Goal: Task Accomplishment & Management: Complete application form

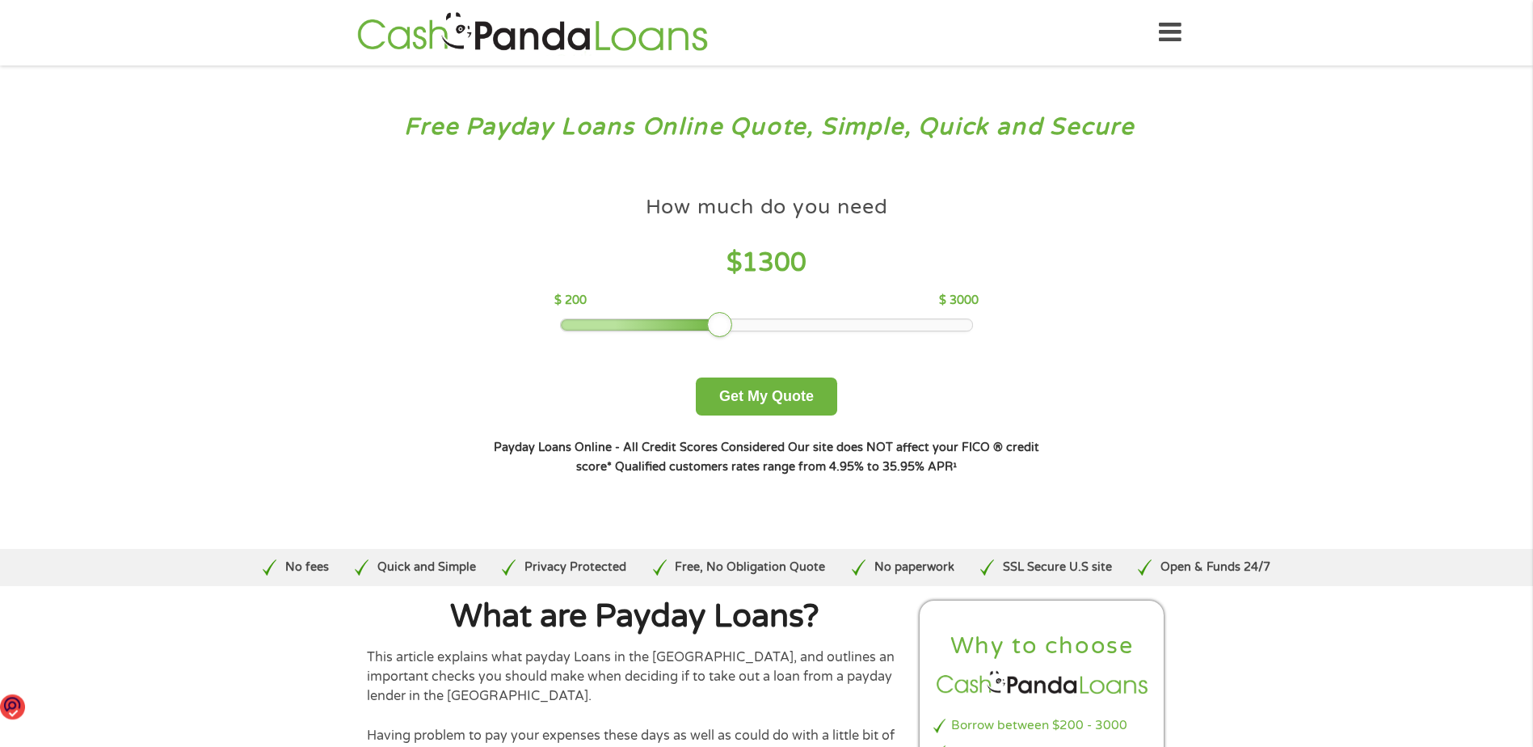
click at [725, 320] on div at bounding box center [766, 324] width 411 height 11
click at [699, 327] on div at bounding box center [766, 324] width 411 height 11
click at [667, 324] on div at bounding box center [766, 324] width 411 height 11
click at [670, 323] on div at bounding box center [661, 325] width 26 height 26
click at [663, 325] on div at bounding box center [661, 325] width 26 height 26
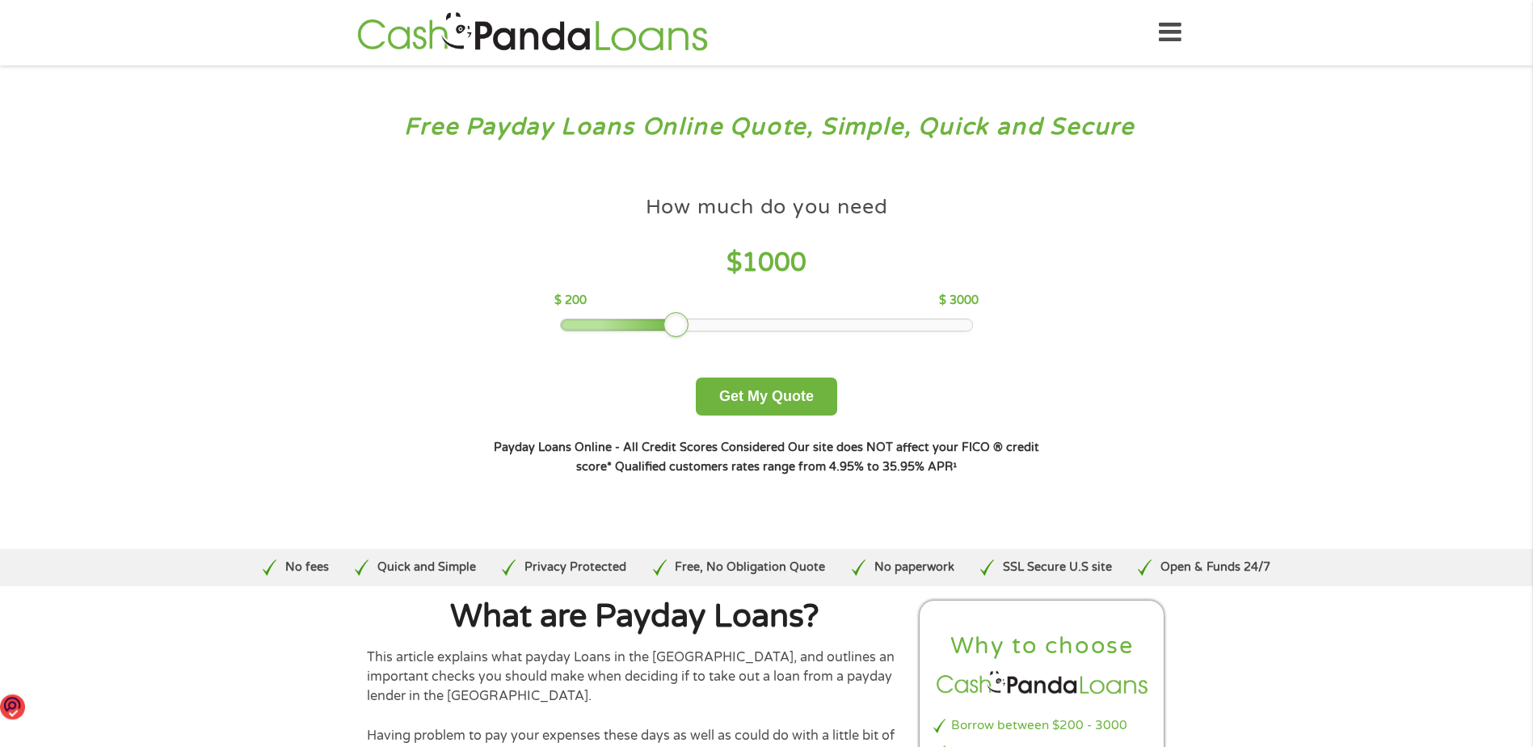
drag, startPoint x: 668, startPoint y: 324, endPoint x: 678, endPoint y: 322, distance: 10.0
click at [678, 322] on div at bounding box center [677, 325] width 26 height 26
click at [738, 388] on button "Get My Quote" at bounding box center [766, 396] width 141 height 38
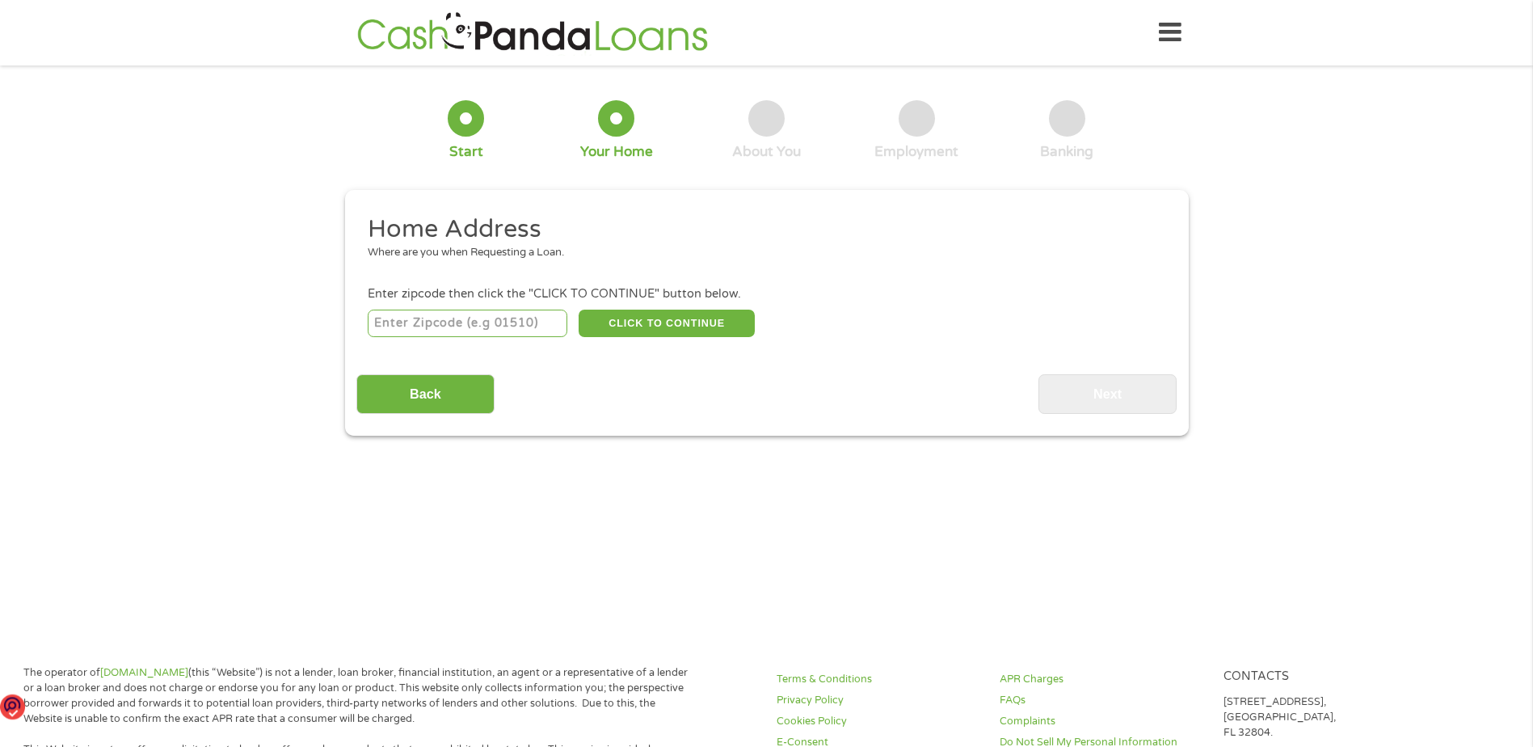
click at [457, 324] on input "number" at bounding box center [468, 323] width 200 height 27
type input "62938"
click at [680, 315] on button "CLICK TO CONTINUE" at bounding box center [667, 323] width 176 height 27
type input "62938"
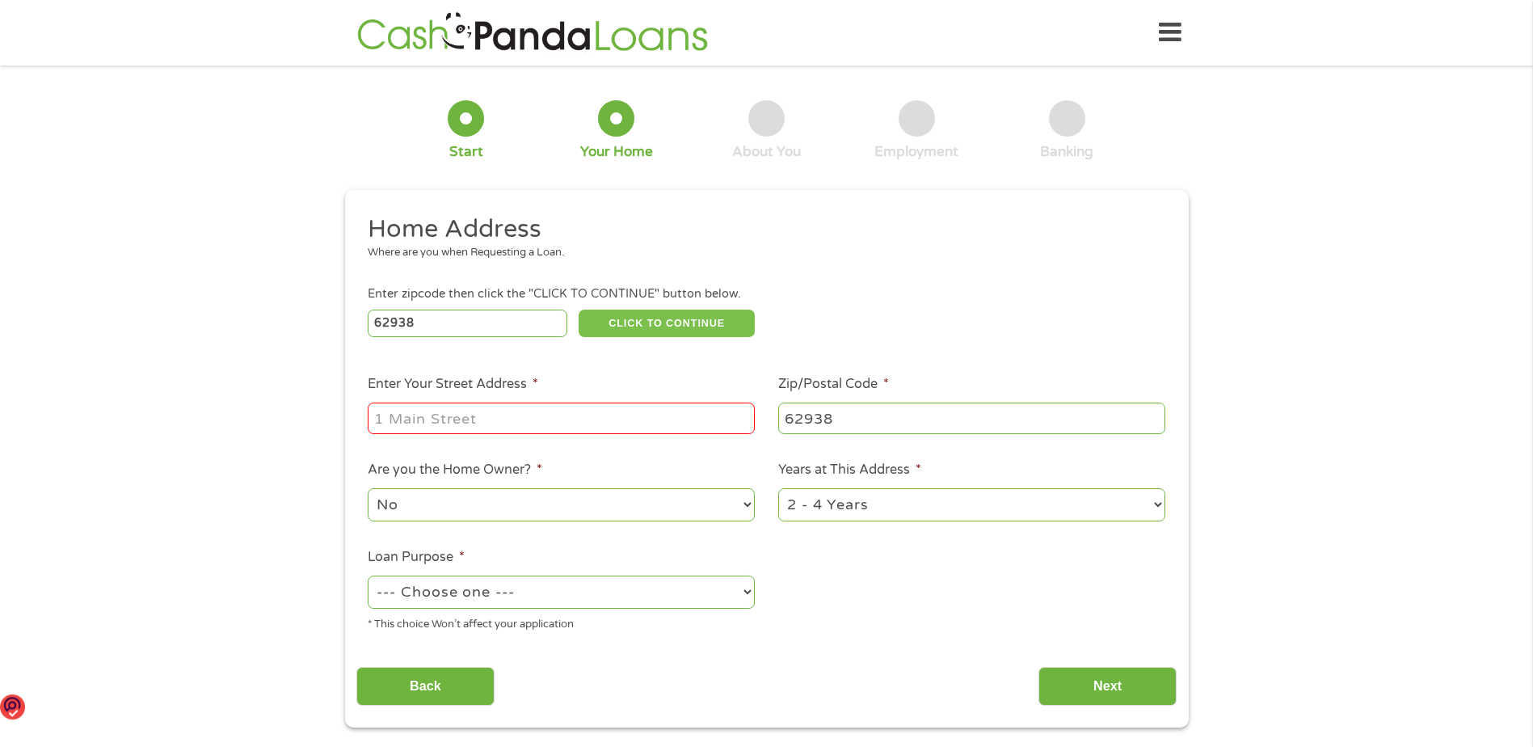
type input "Golconda"
select select "[US_STATE]"
click at [459, 412] on input "Enter Your Street Address *" at bounding box center [561, 417] width 387 height 31
type input "[STREET_ADDRESS][PERSON_NAME]"
click at [551, 588] on select "--- Choose one --- Pay Bills Debt Consolidation Home Improvement Major Purchase…" at bounding box center [561, 591] width 387 height 33
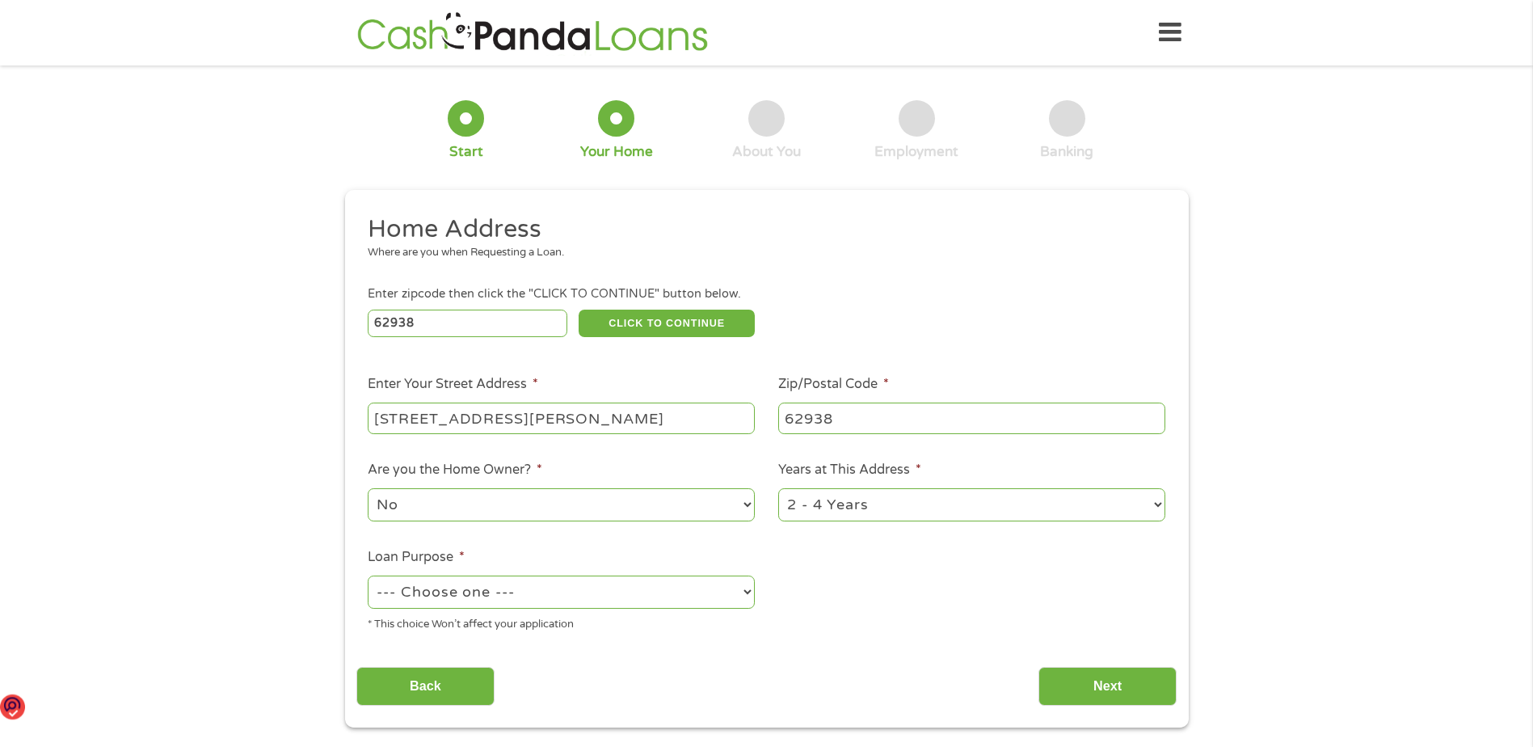
select select "other"
click at [368, 575] on select "--- Choose one --- Pay Bills Debt Consolidation Home Improvement Major Purchase…" at bounding box center [561, 591] width 387 height 33
click at [1074, 675] on input "Next" at bounding box center [1107, 687] width 138 height 40
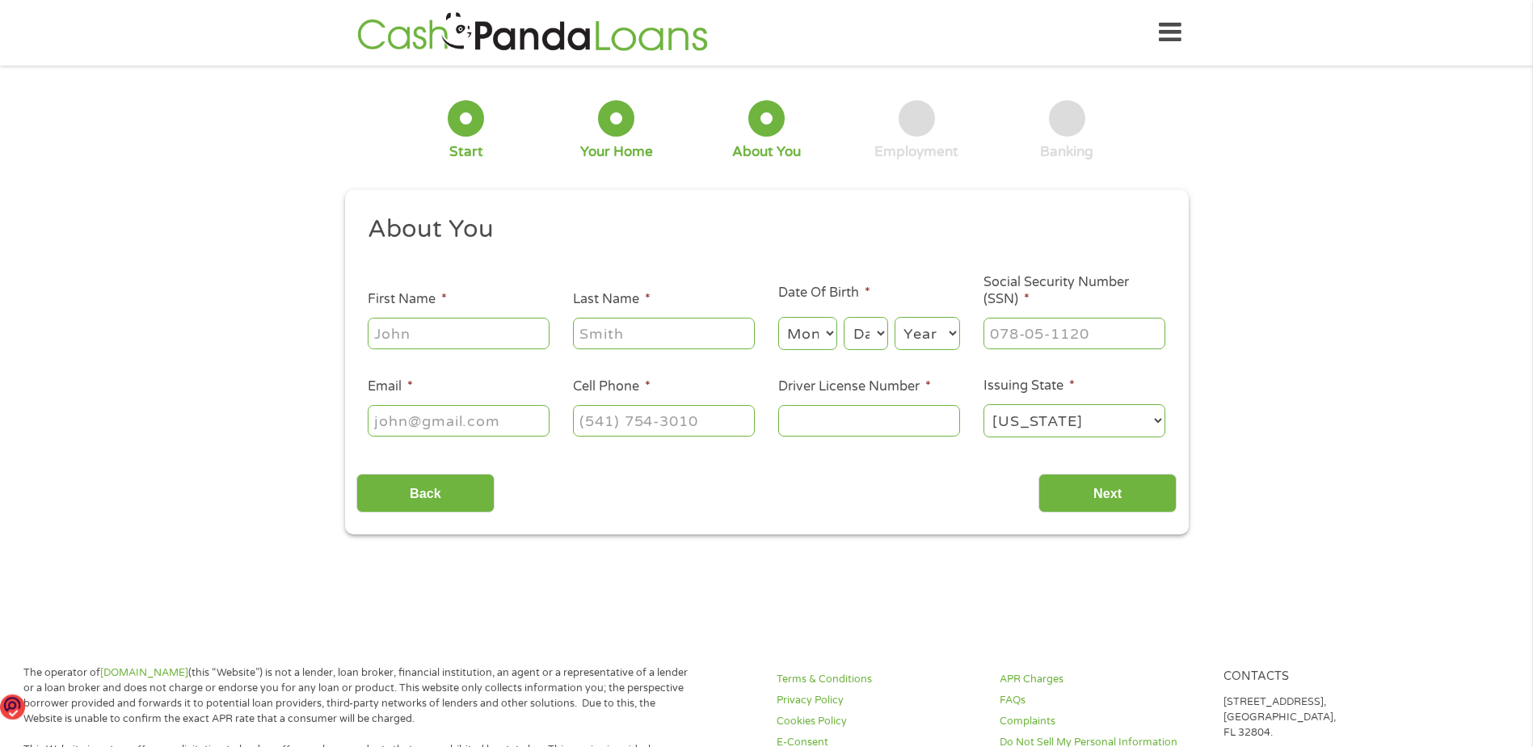
scroll to position [6, 6]
click at [387, 323] on input "First Name *" at bounding box center [459, 333] width 182 height 31
type input "[PERSON_NAME]"
select select "2"
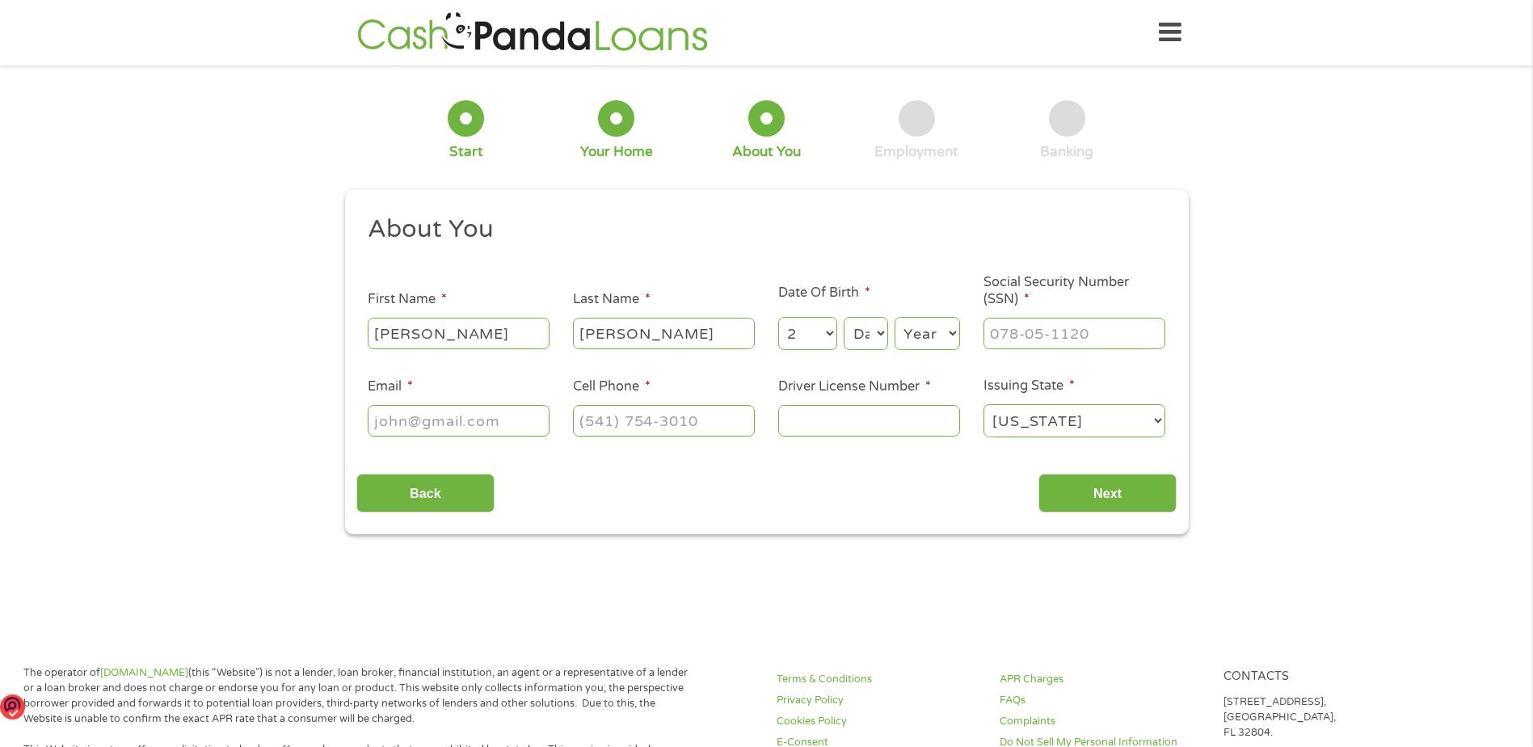
select select "13"
select select "1955"
type input "[EMAIL_ADDRESS][DOMAIN_NAME]"
type input "[PHONE_NUMBER]"
click at [1005, 329] on input "___-__-____" at bounding box center [1075, 333] width 182 height 31
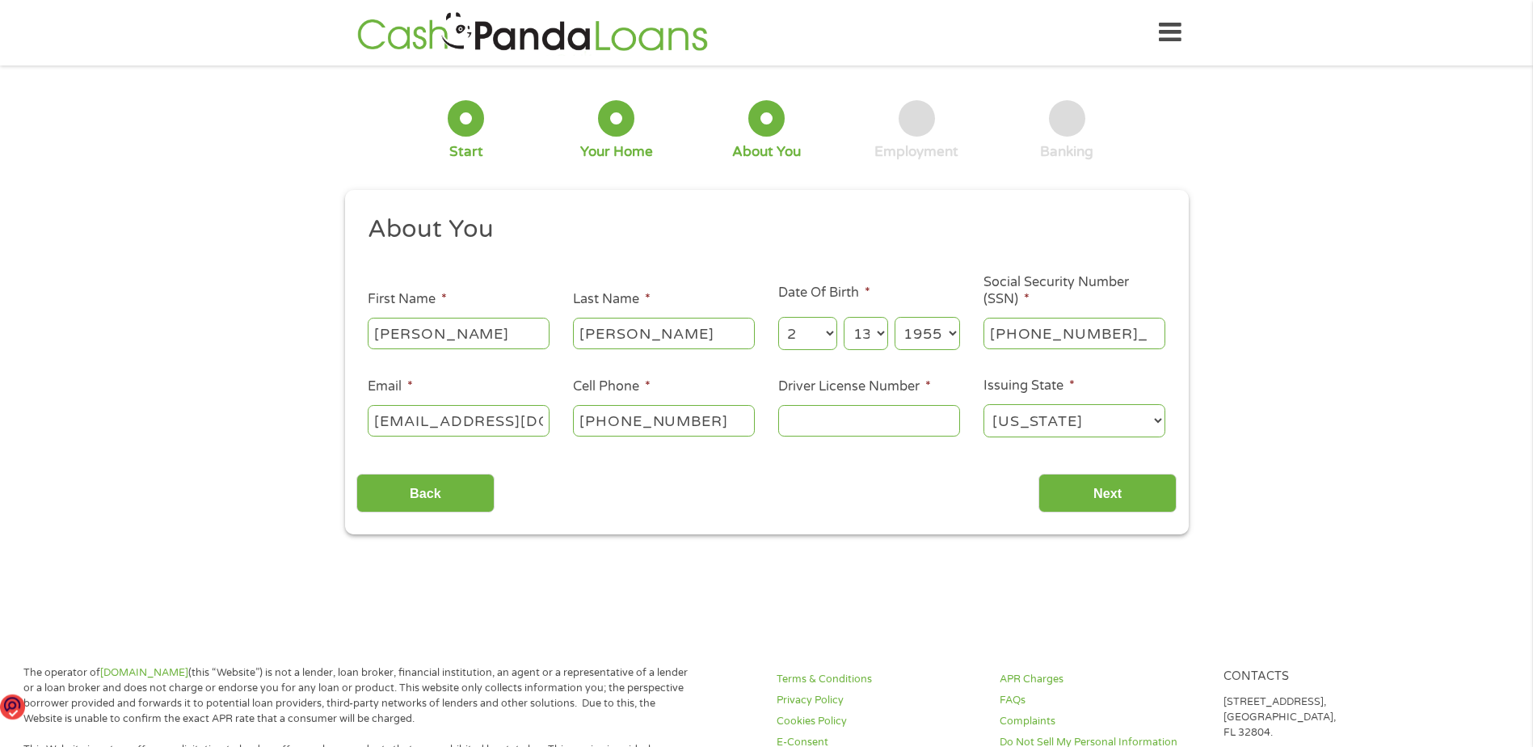
type input "329-50-9596"
click at [935, 500] on div "Back Next" at bounding box center [766, 486] width 820 height 51
click at [1077, 489] on input "Next" at bounding box center [1107, 494] width 138 height 40
click at [815, 423] on input "Driver License Number *" at bounding box center [869, 420] width 182 height 31
type input "K42079255644"
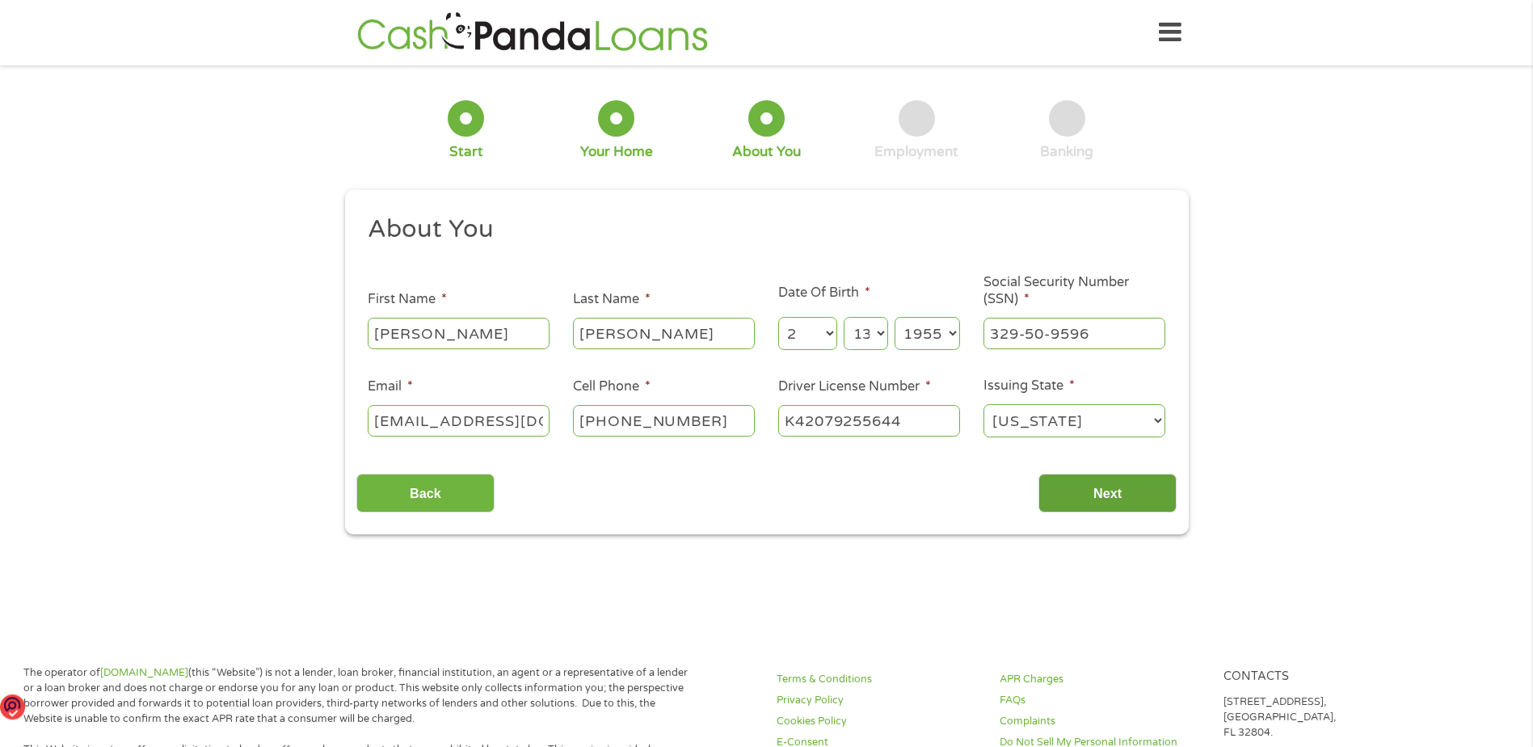
click at [1112, 483] on input "Next" at bounding box center [1107, 494] width 138 height 40
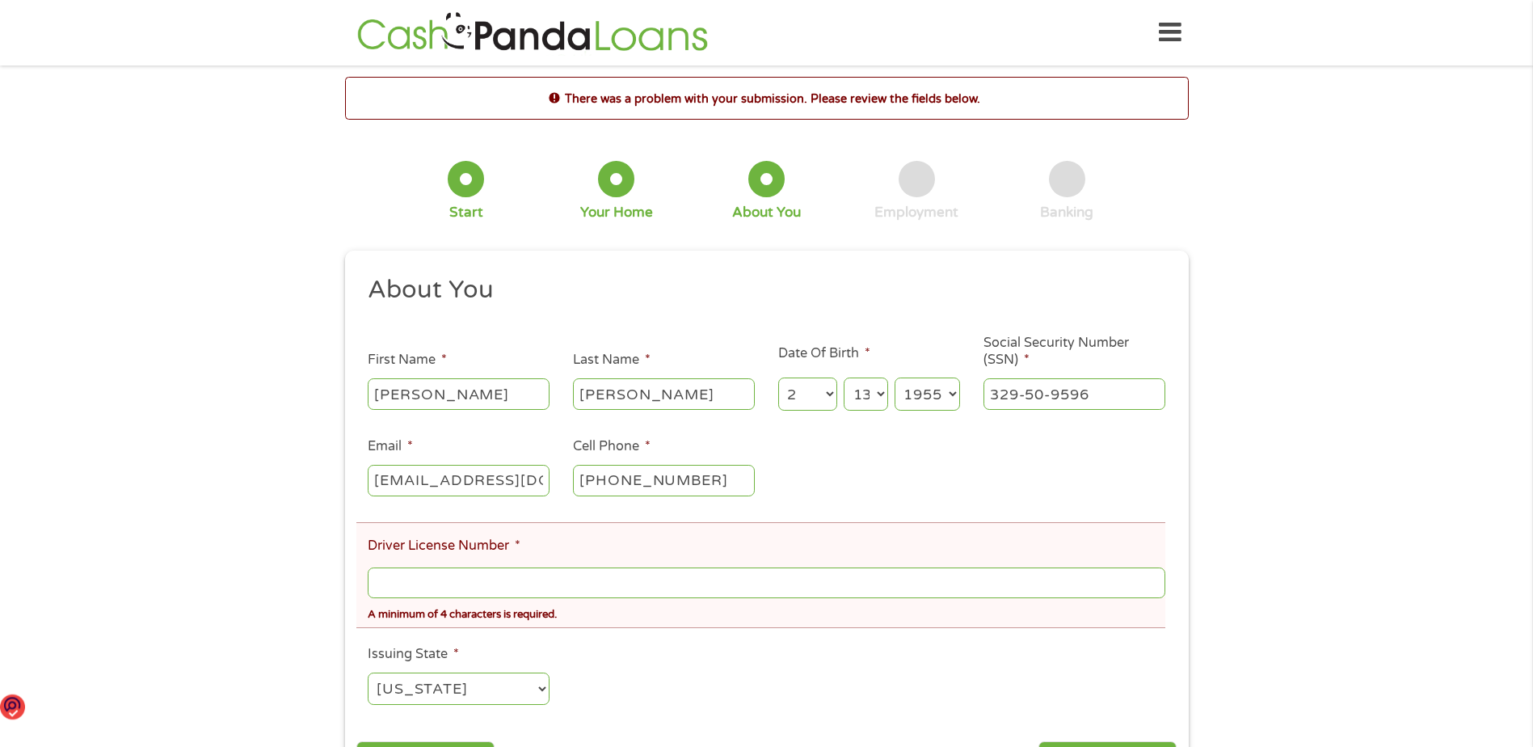
click at [386, 578] on input "Driver License Number *" at bounding box center [766, 582] width 797 height 31
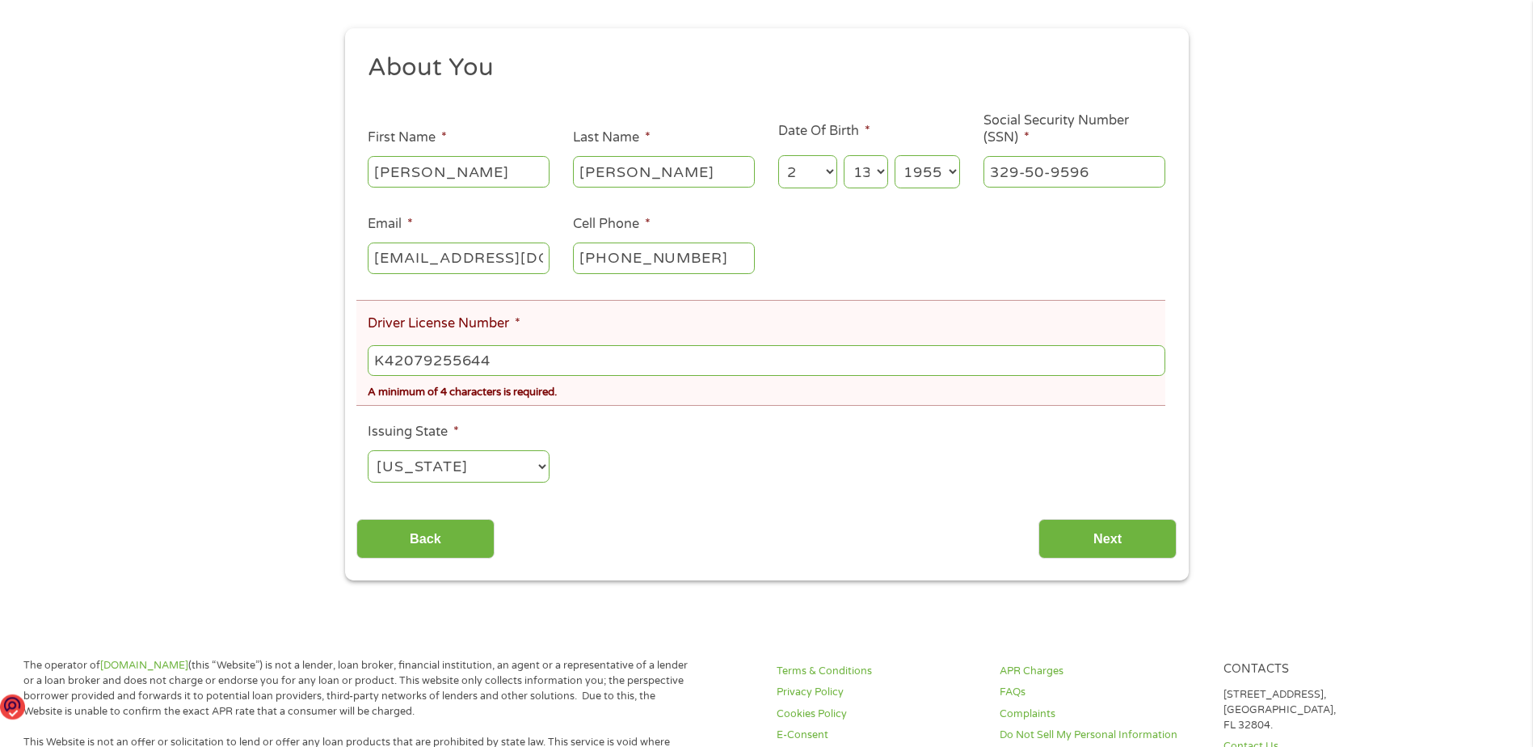
scroll to position [242, 0]
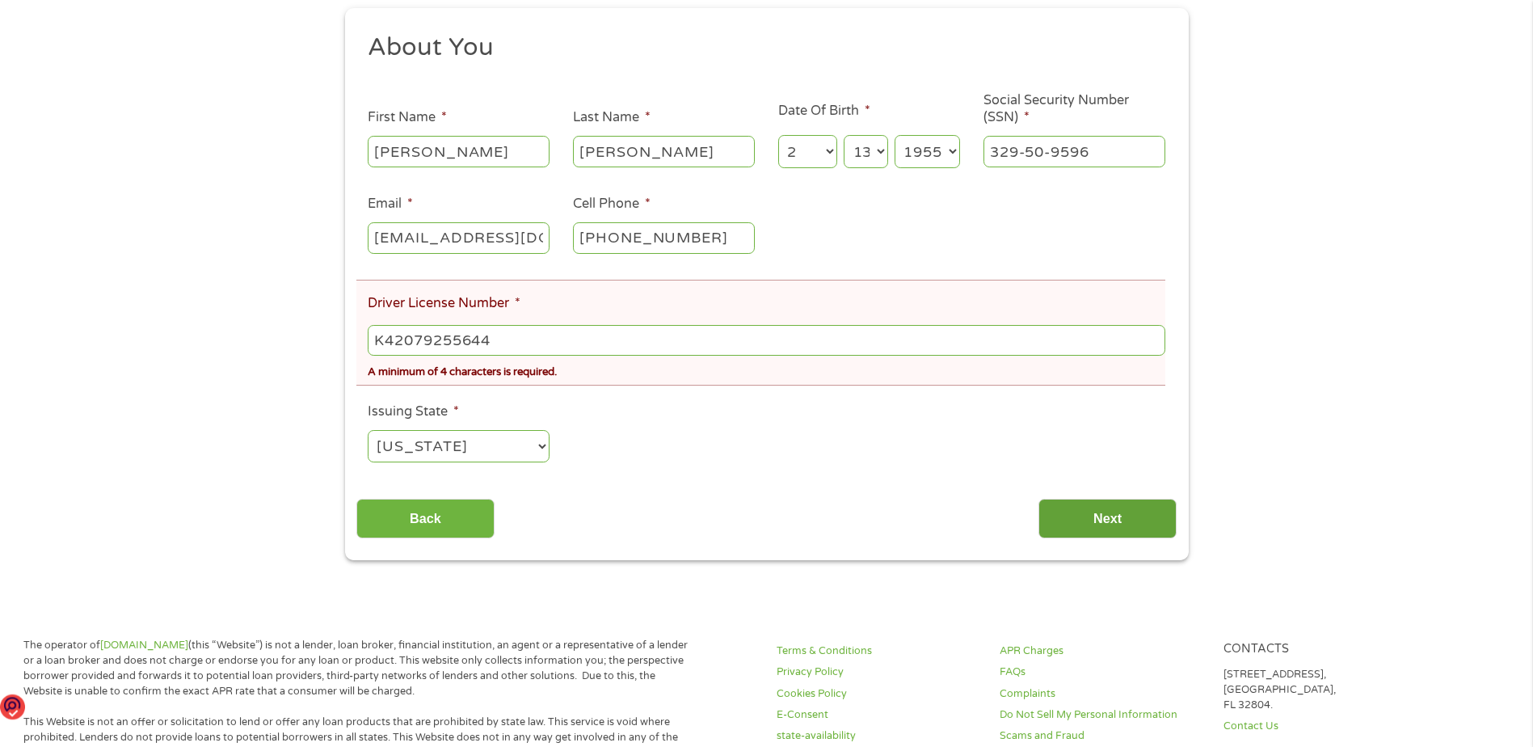
click at [1092, 529] on input "Next" at bounding box center [1107, 519] width 138 height 40
click at [1109, 521] on input "Next" at bounding box center [1107, 519] width 138 height 40
click at [515, 339] on input "K42079255644" at bounding box center [766, 340] width 797 height 31
type input "K"
type input "K420-7925-5644"
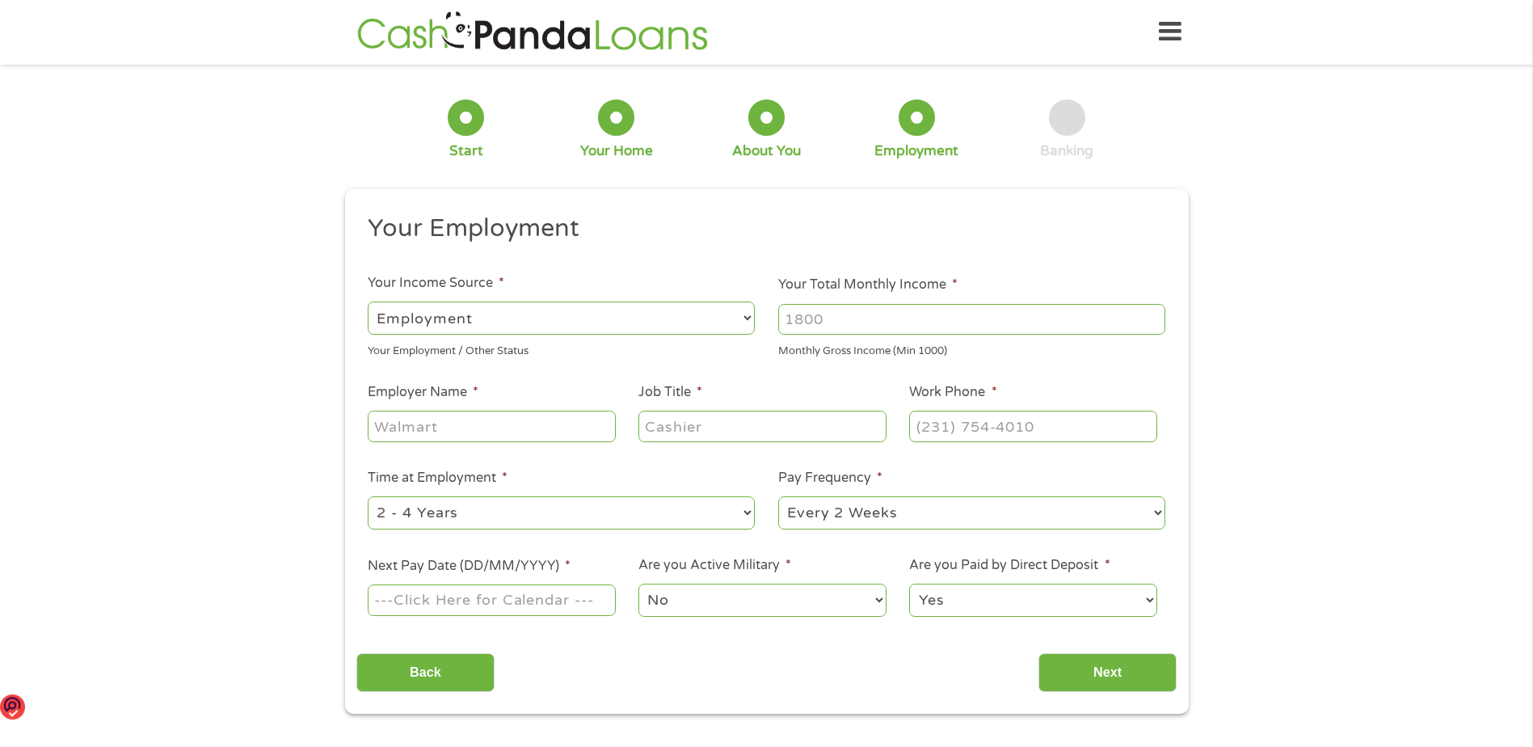
scroll to position [0, 0]
click at [729, 316] on select "--- Choose one --- Employment [DEMOGRAPHIC_DATA] Benefits" at bounding box center [561, 318] width 387 height 33
select select "benefits"
click at [368, 302] on select "--- Choose one --- Employment [DEMOGRAPHIC_DATA] Benefits" at bounding box center [561, 318] width 387 height 33
type input "Other"
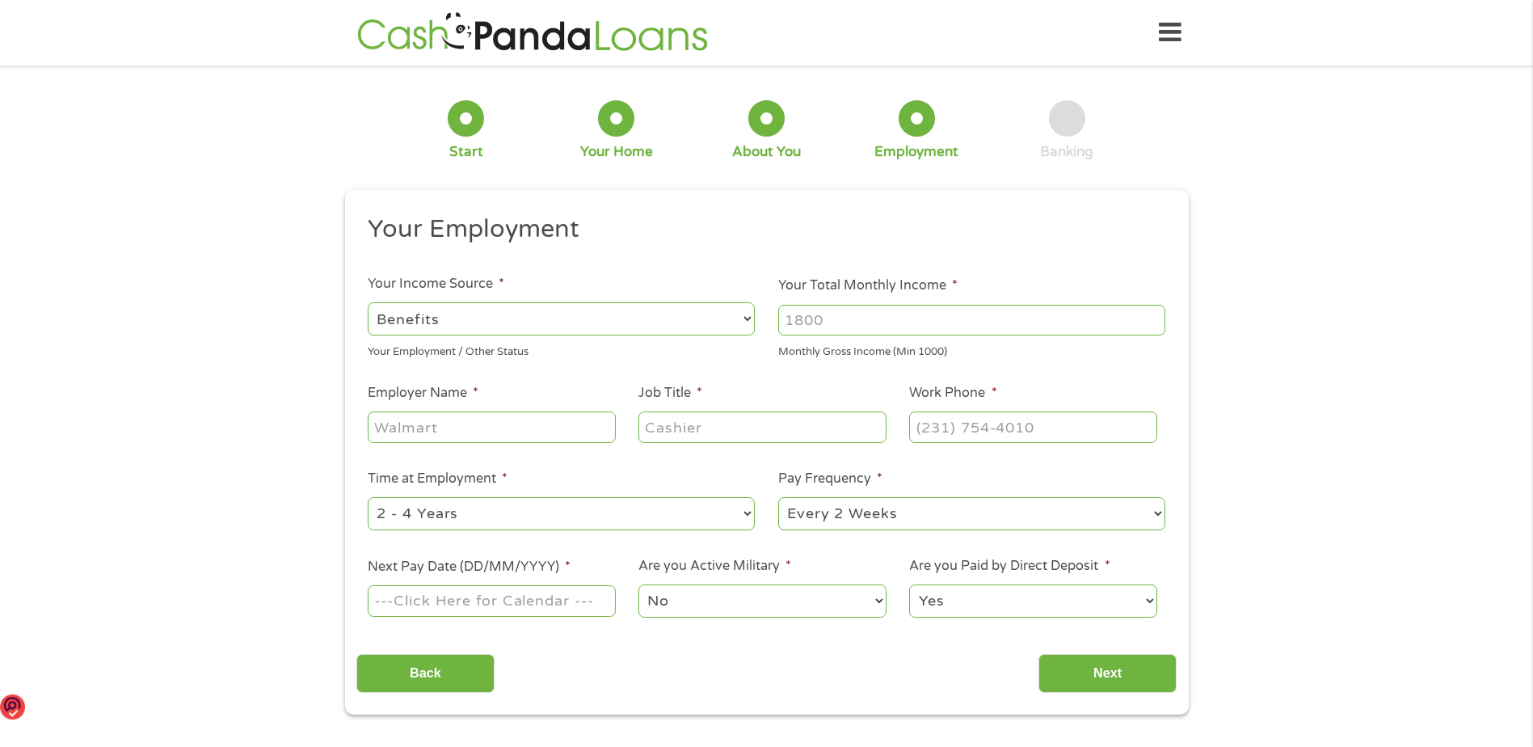
type input "[PHONE_NUMBER]"
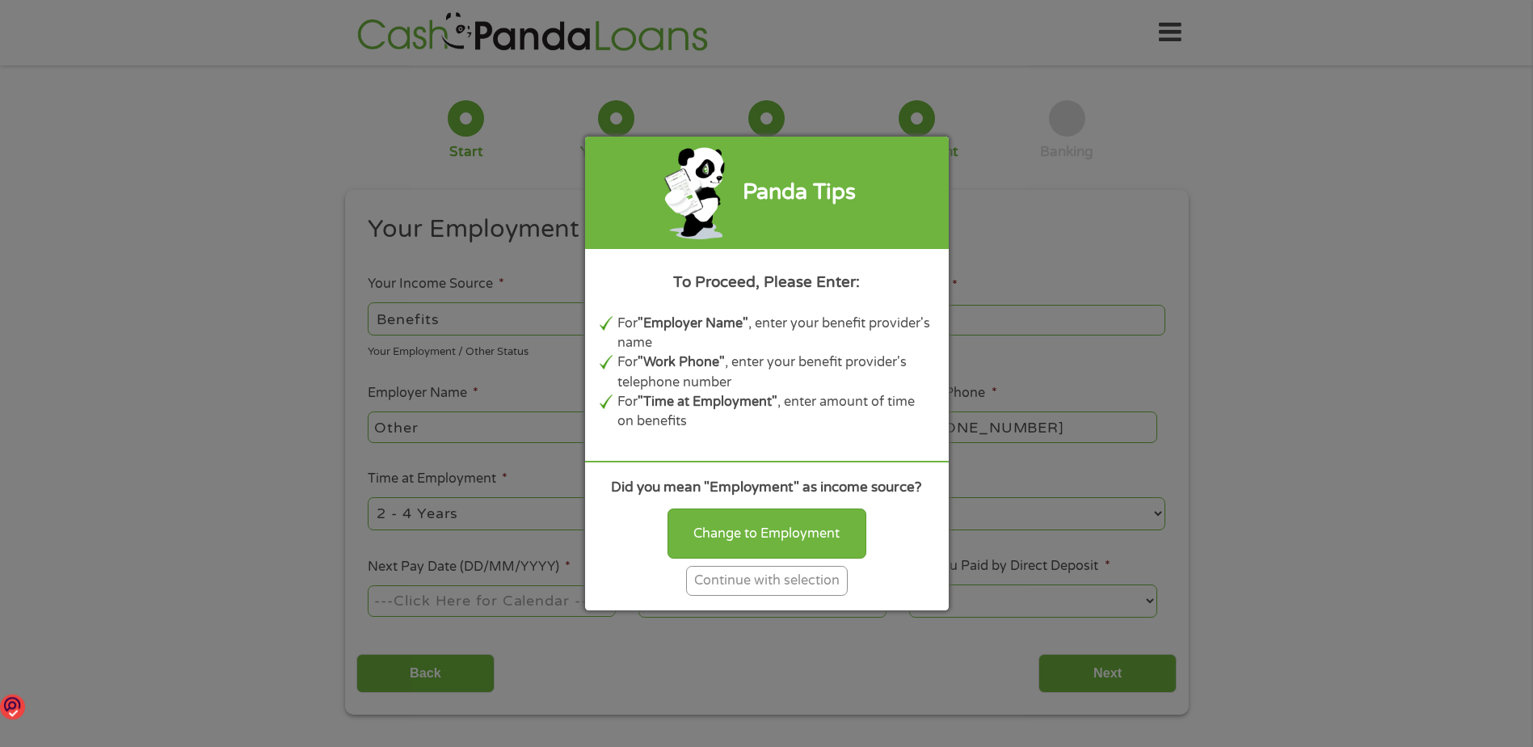
click at [757, 581] on div "Continue with selection" at bounding box center [767, 581] width 162 height 30
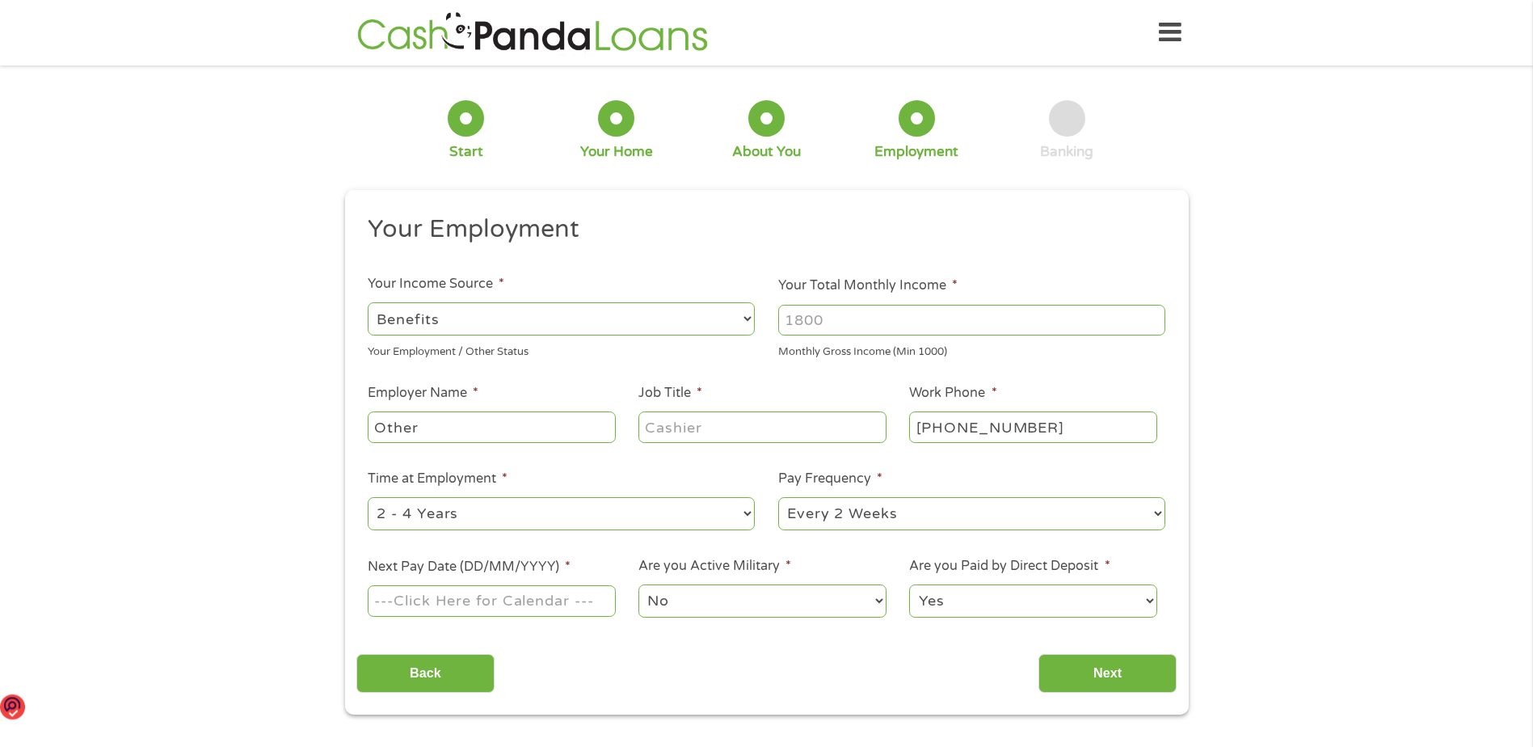
click at [802, 319] on input "Your Total Monthly Income *" at bounding box center [971, 320] width 387 height 31
type input "6100"
click at [452, 425] on input "Other" at bounding box center [491, 426] width 247 height 31
type input "O"
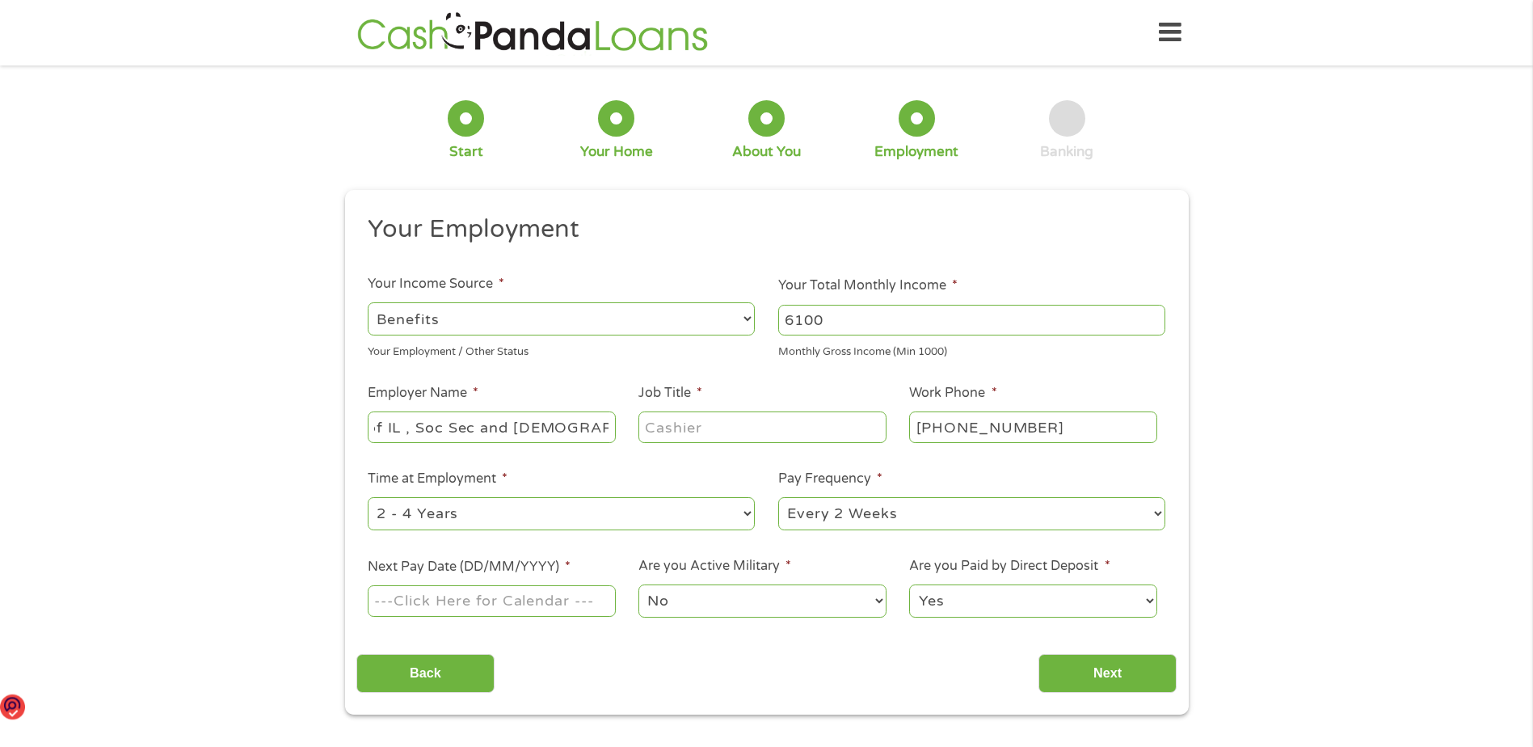
type input "State of IL , Soc Sec and [DEMOGRAPHIC_DATA] job"
click at [662, 415] on input "Job Title *" at bounding box center [761, 426] width 247 height 31
type input "Retired"
type input "[PHONE_NUMBER]"
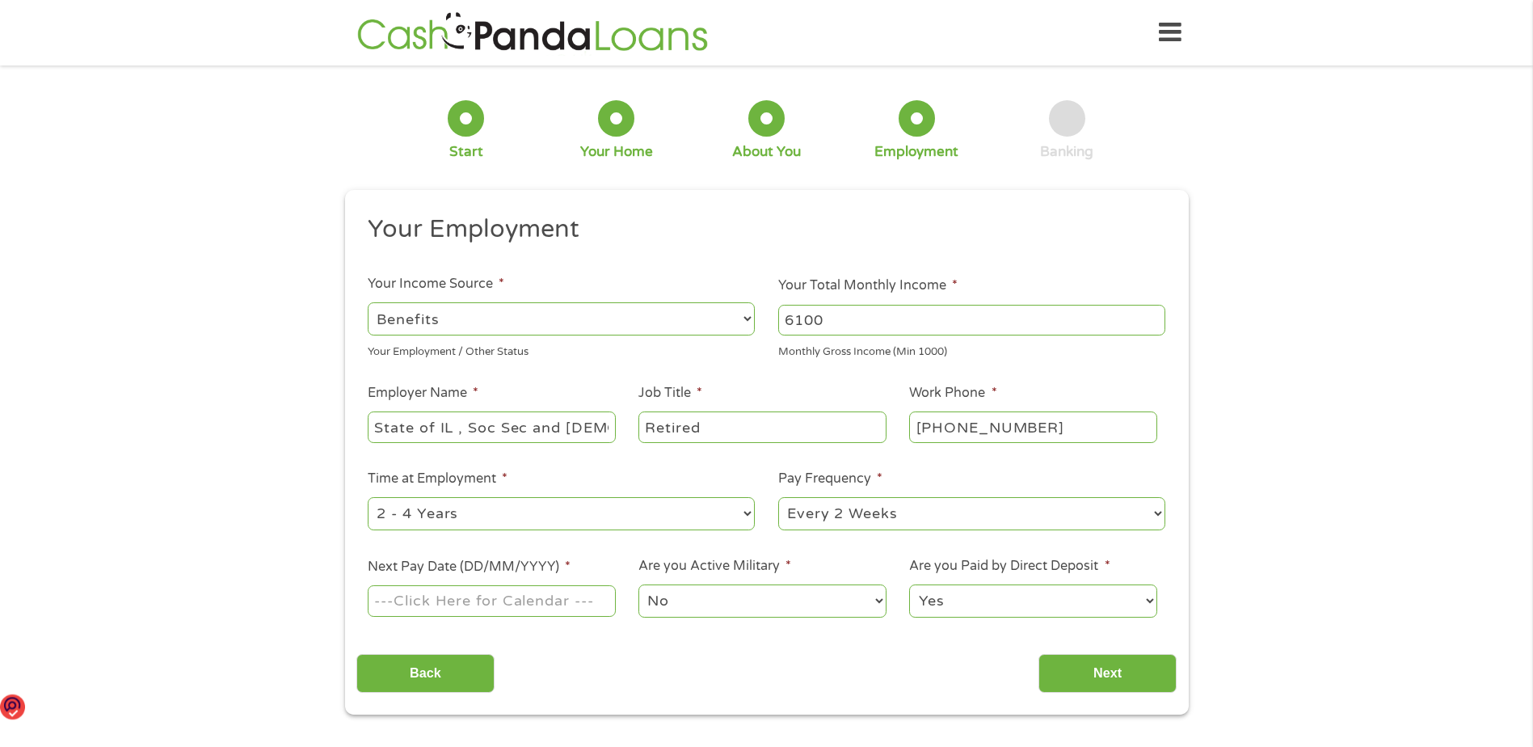
click at [748, 510] on select "--- Choose one --- 1 Year or less 1 - 2 Years 2 - 4 Years Over 4 Years" at bounding box center [561, 513] width 387 height 33
select select "60months"
click at [368, 497] on select "--- Choose one --- 1 Year or less 1 - 2 Years 2 - 4 Years Over 4 Years" at bounding box center [561, 513] width 387 height 33
click at [833, 514] on select "--- Choose one --- Every 2 Weeks Every Week Monthly Semi-Monthly" at bounding box center [971, 513] width 387 height 33
select select "monthly"
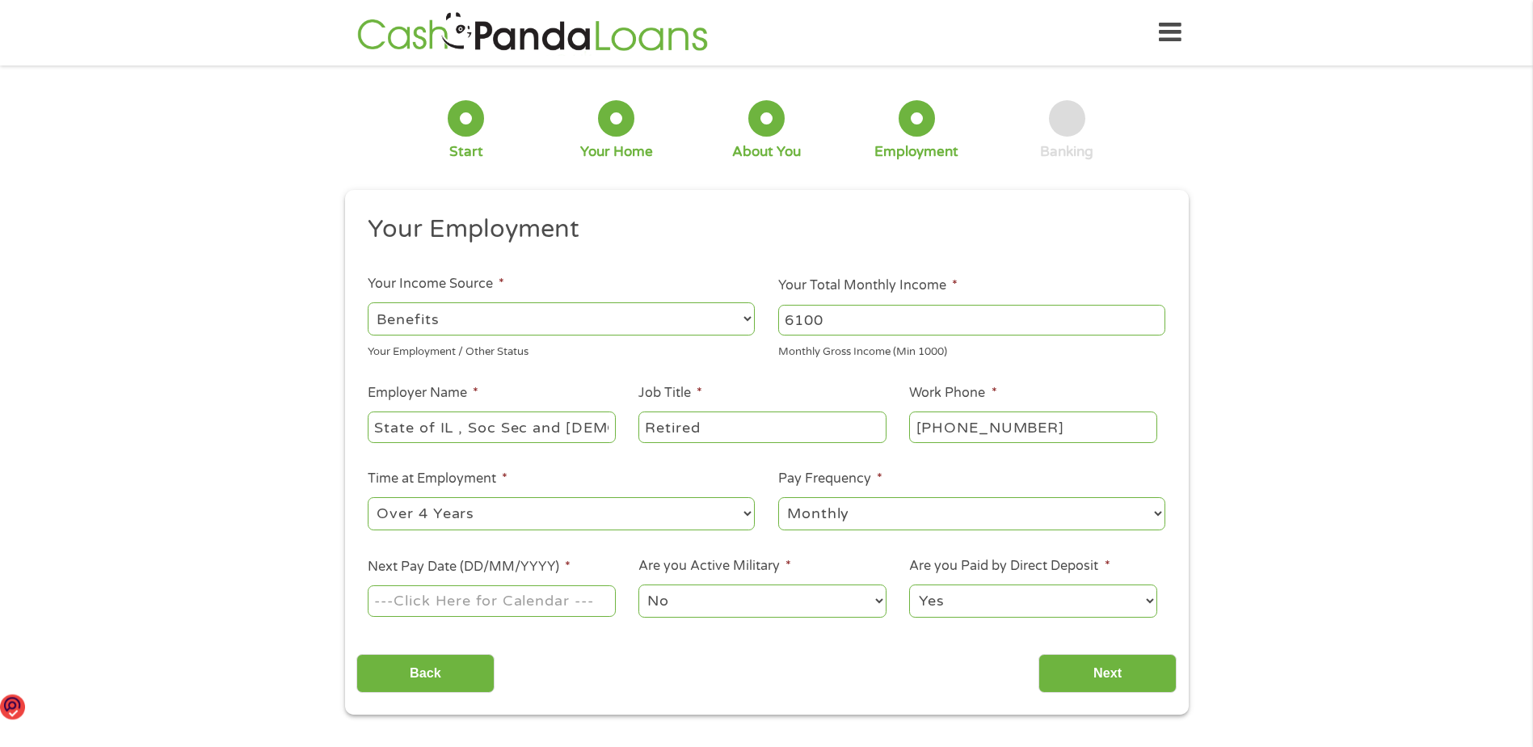
click at [778, 497] on select "--- Choose one --- Every 2 Weeks Every Week Monthly Semi-Monthly" at bounding box center [971, 513] width 387 height 33
click at [455, 605] on input "Next Pay Date (DD/MM/YYYY) *" at bounding box center [491, 600] width 247 height 31
type input "[DATE]"
click at [1118, 672] on input "Next" at bounding box center [1107, 674] width 138 height 40
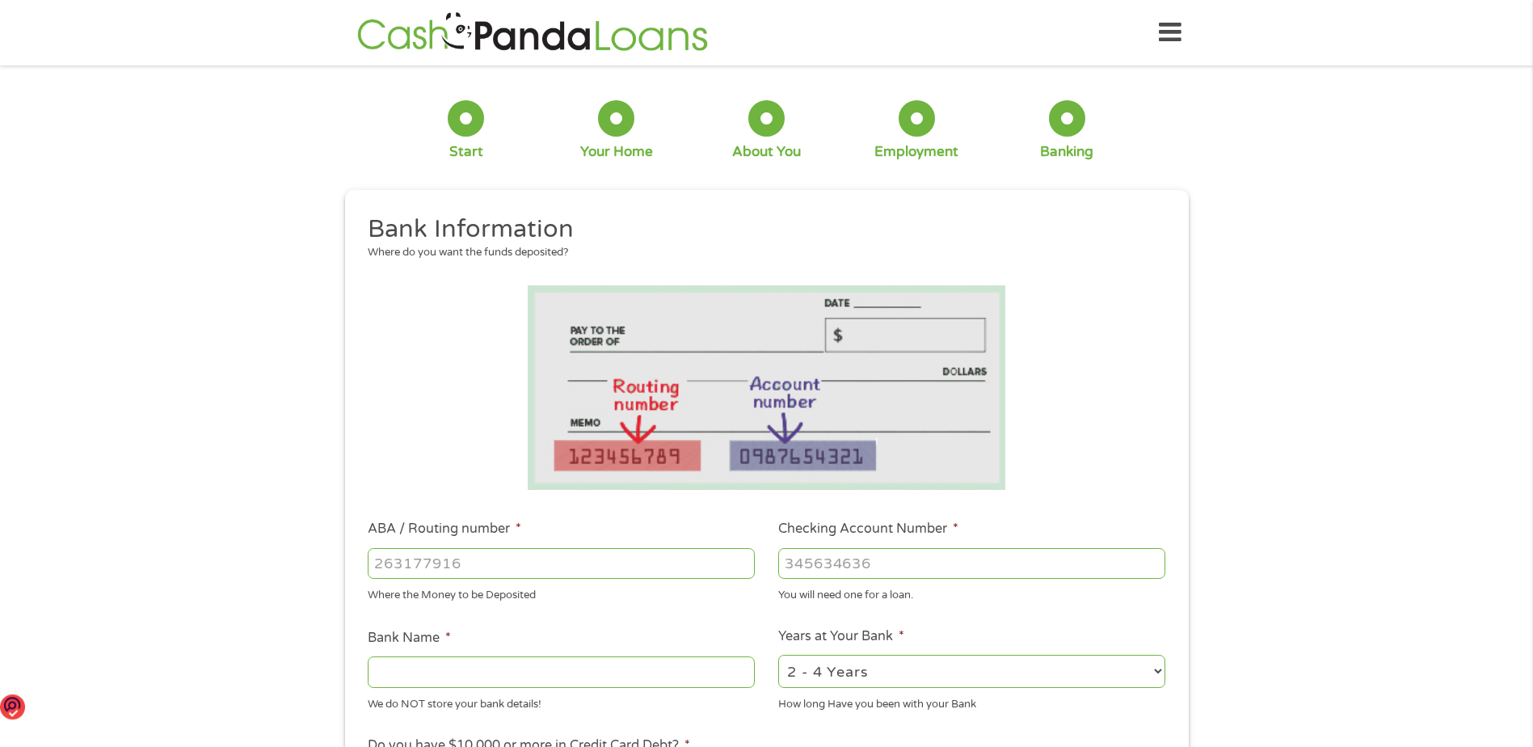
scroll to position [6, 6]
click at [451, 558] on input "ABA / Routing number *" at bounding box center [561, 563] width 387 height 31
type input "081222593"
type input "BANTERRA BANK"
type input "081222593"
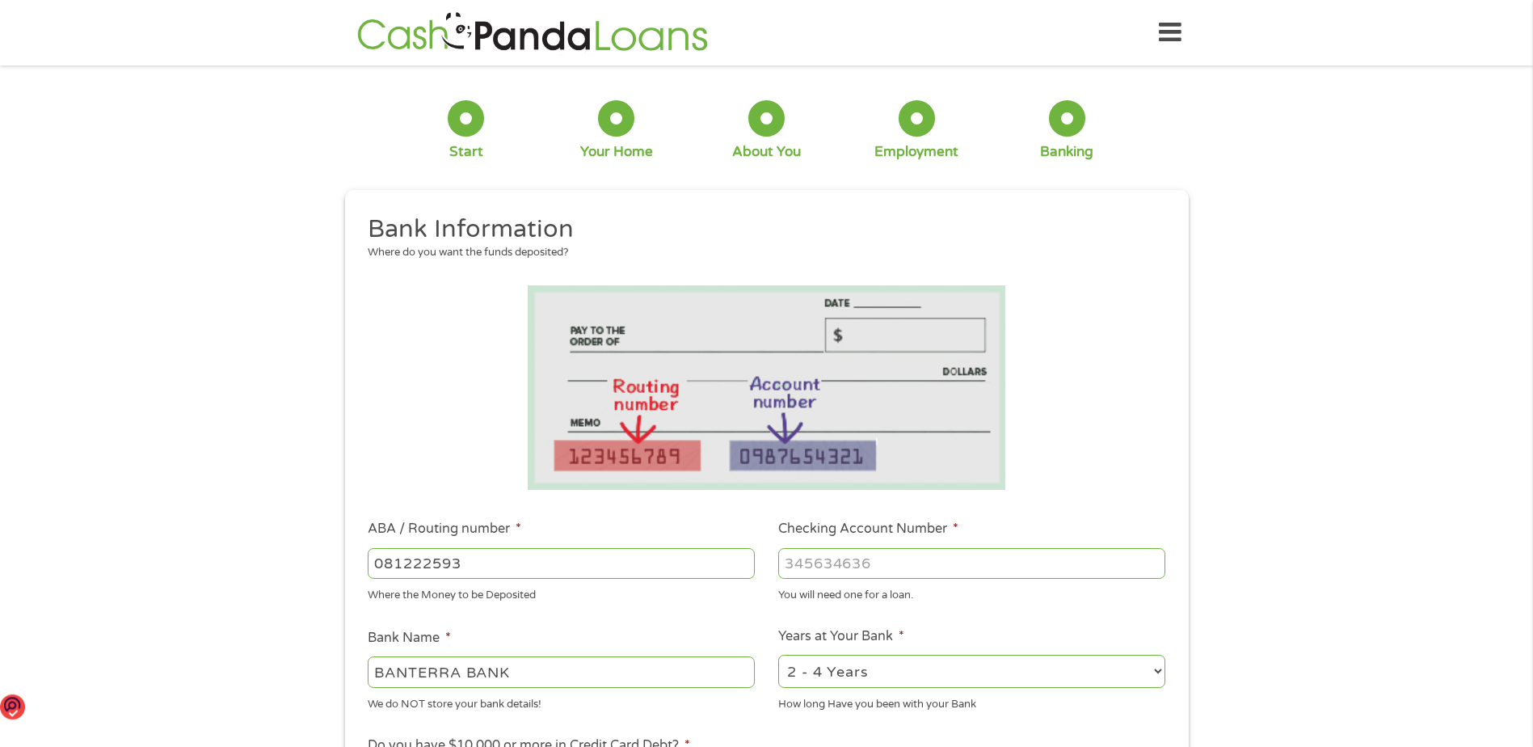
click at [794, 568] on input "Checking Account Number *" at bounding box center [971, 563] width 387 height 31
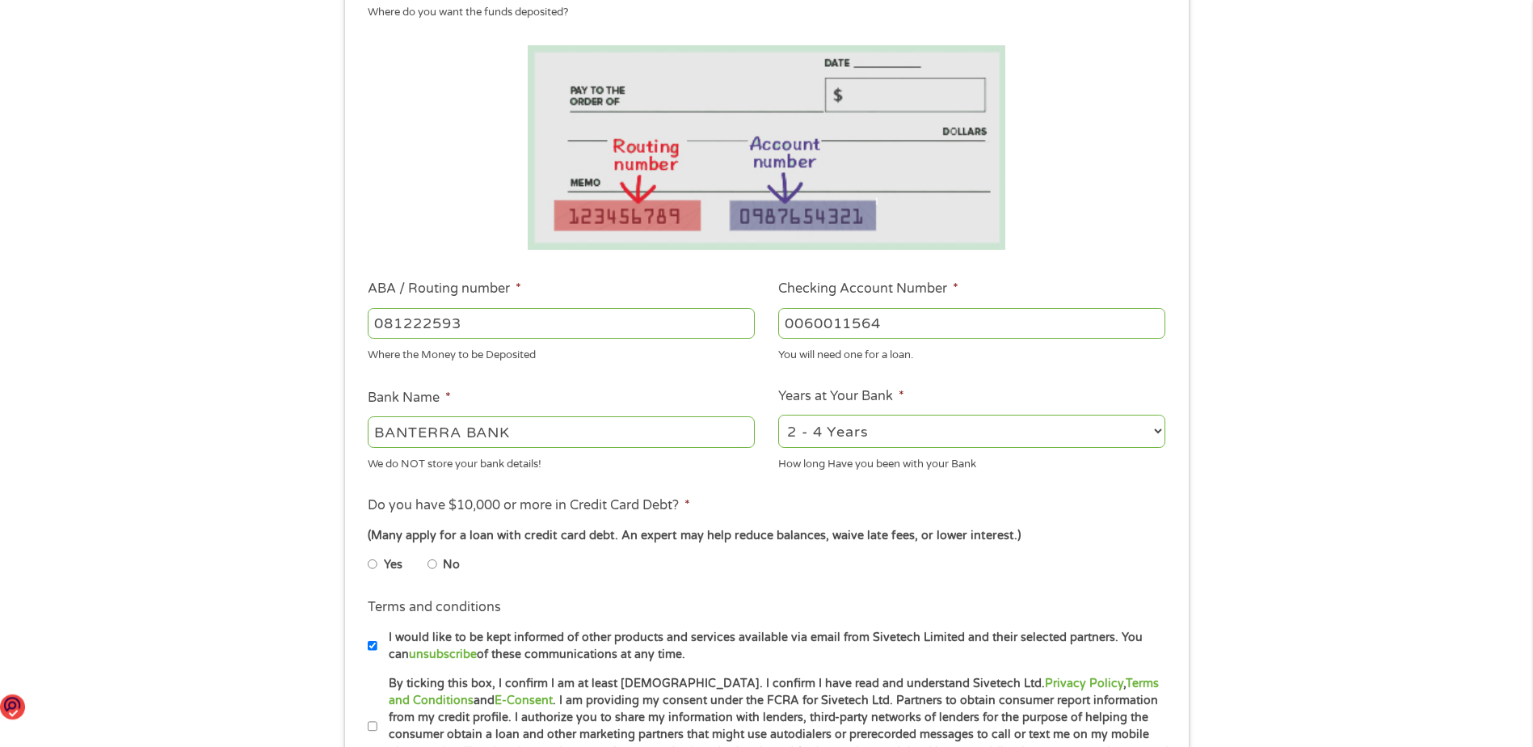
scroll to position [242, 0]
type input "0060011564"
click at [1128, 420] on select "2 - 4 Years 6 - 12 Months 1 - 2 Years Over 4 Years" at bounding box center [971, 428] width 387 height 33
select select "60months"
click at [778, 412] on select "2 - 4 Years 6 - 12 Months 1 - 2 Years Over 4 Years" at bounding box center [971, 428] width 387 height 33
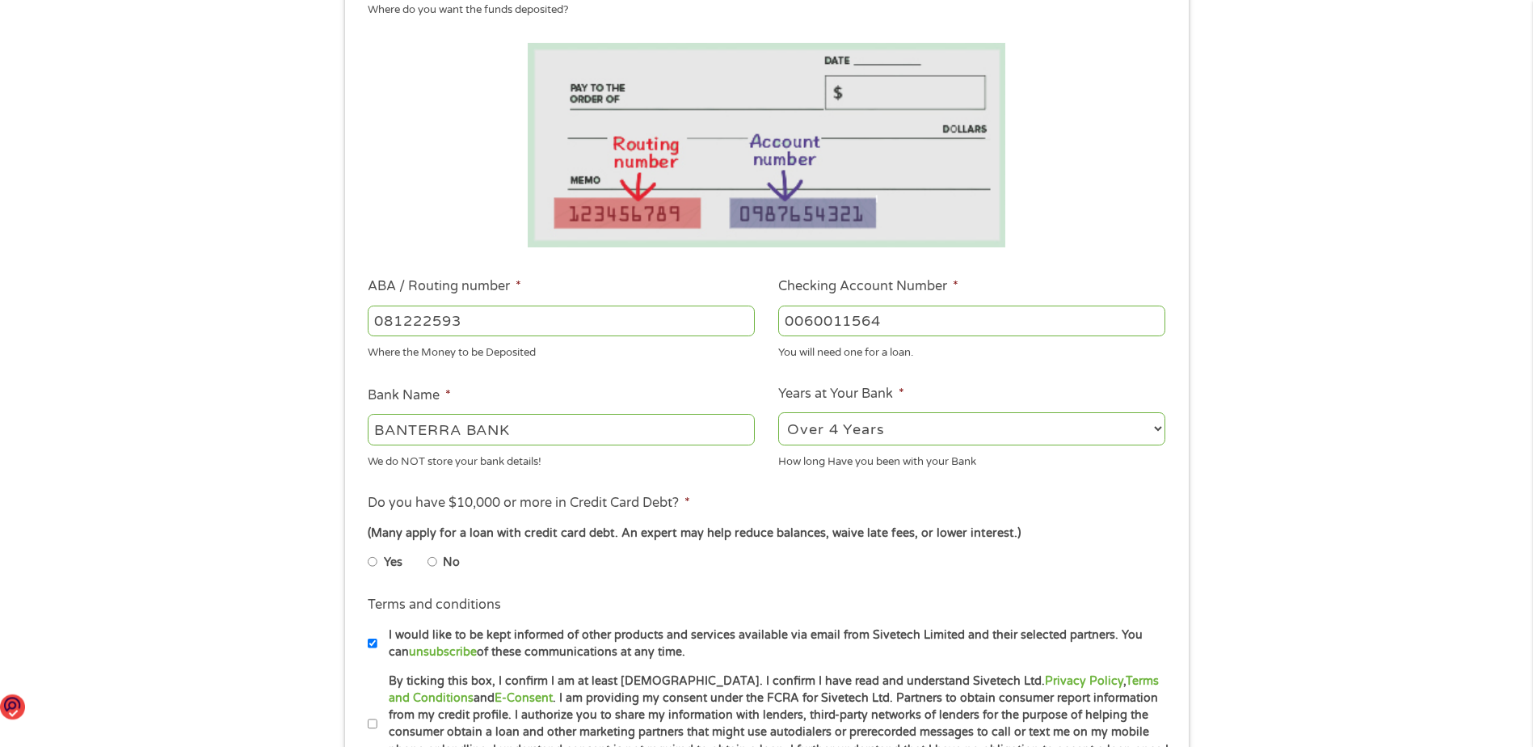
click at [428, 557] on input "No" at bounding box center [433, 562] width 10 height 26
radio input "true"
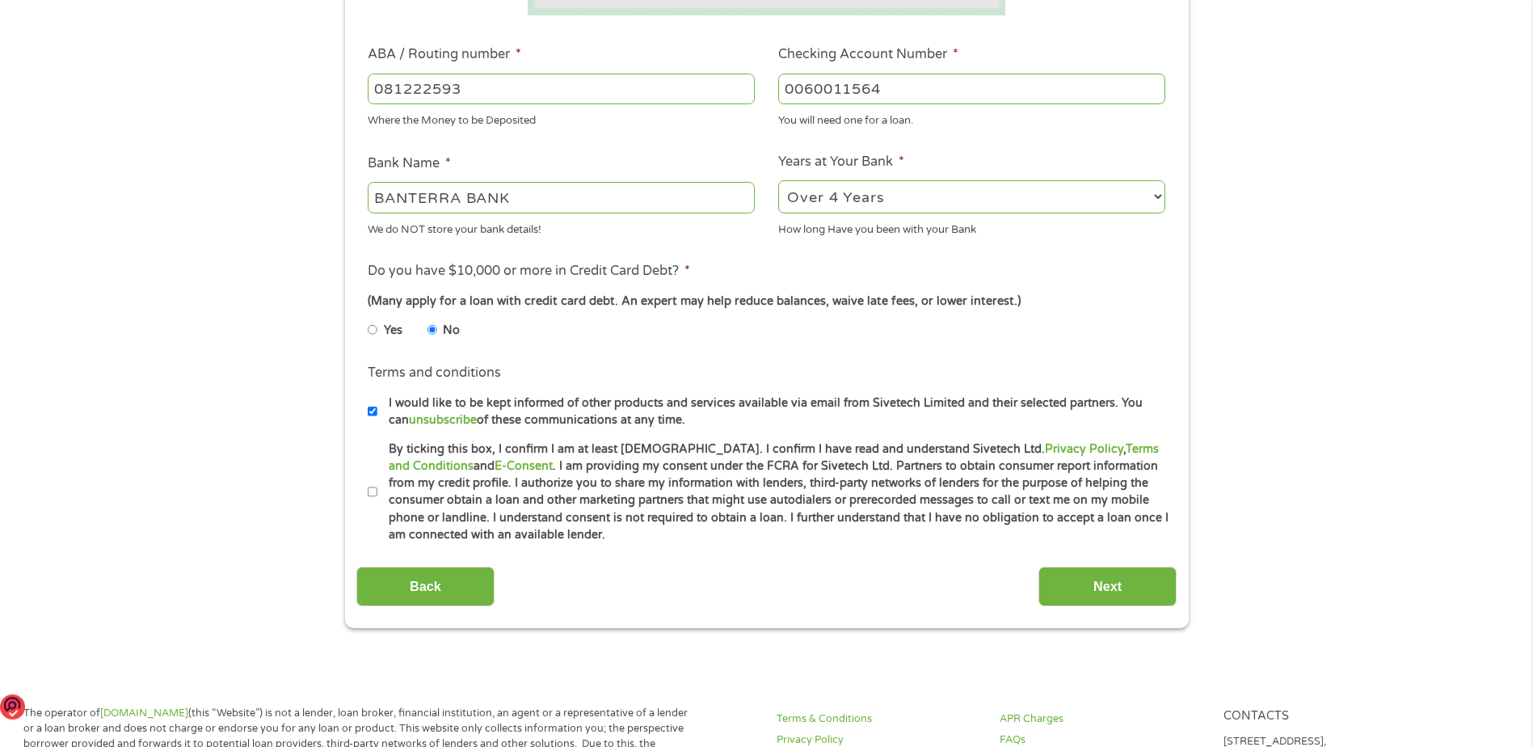
scroll to position [566, 0]
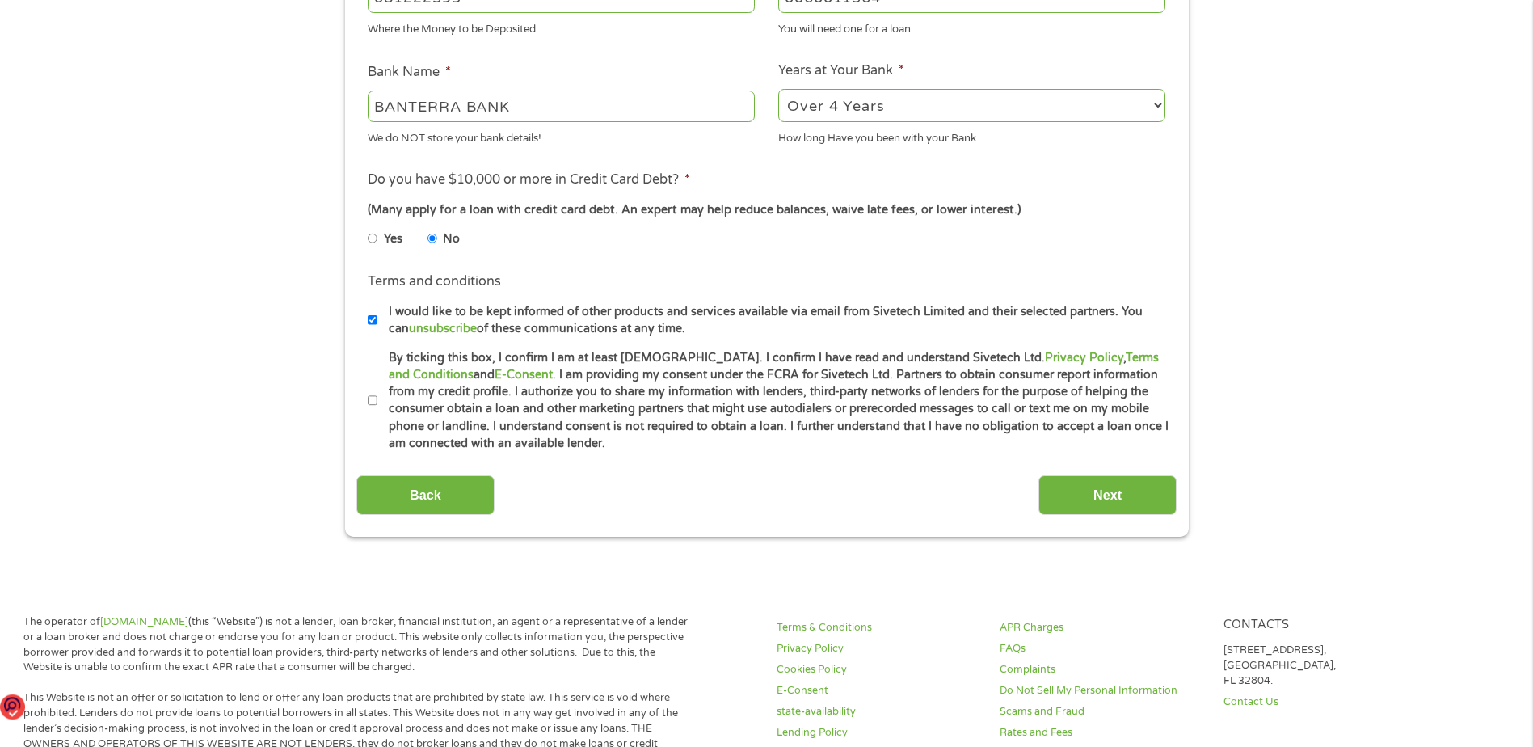
click at [371, 317] on input "I would like to be kept informed of other products and services available via e…" at bounding box center [373, 320] width 10 height 26
checkbox input "false"
click at [373, 401] on input "By ticking this box, I confirm I am at least [DEMOGRAPHIC_DATA]. I confirm I ha…" at bounding box center [373, 401] width 10 height 26
checkbox input "true"
click at [1120, 495] on input "Next" at bounding box center [1107, 495] width 138 height 40
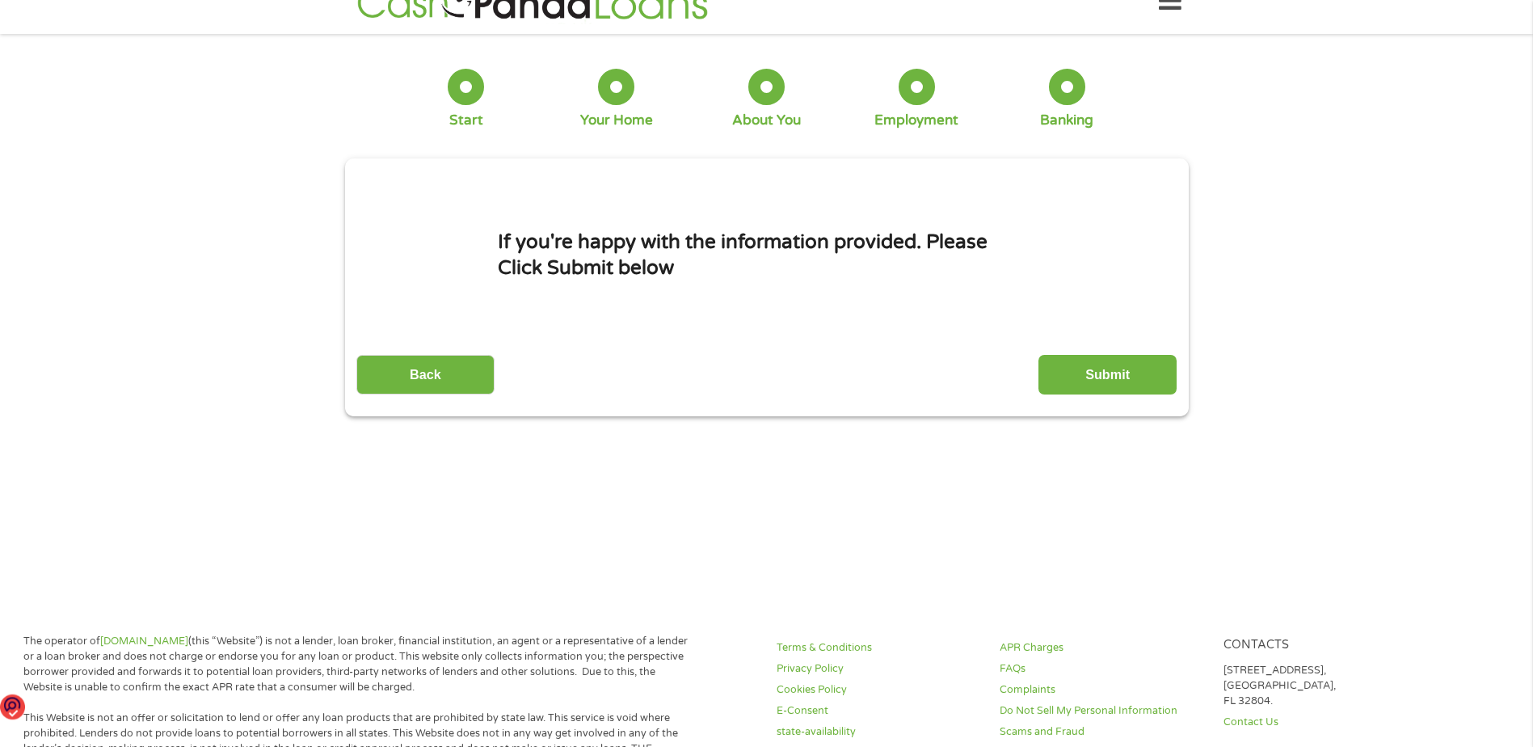
scroll to position [0, 0]
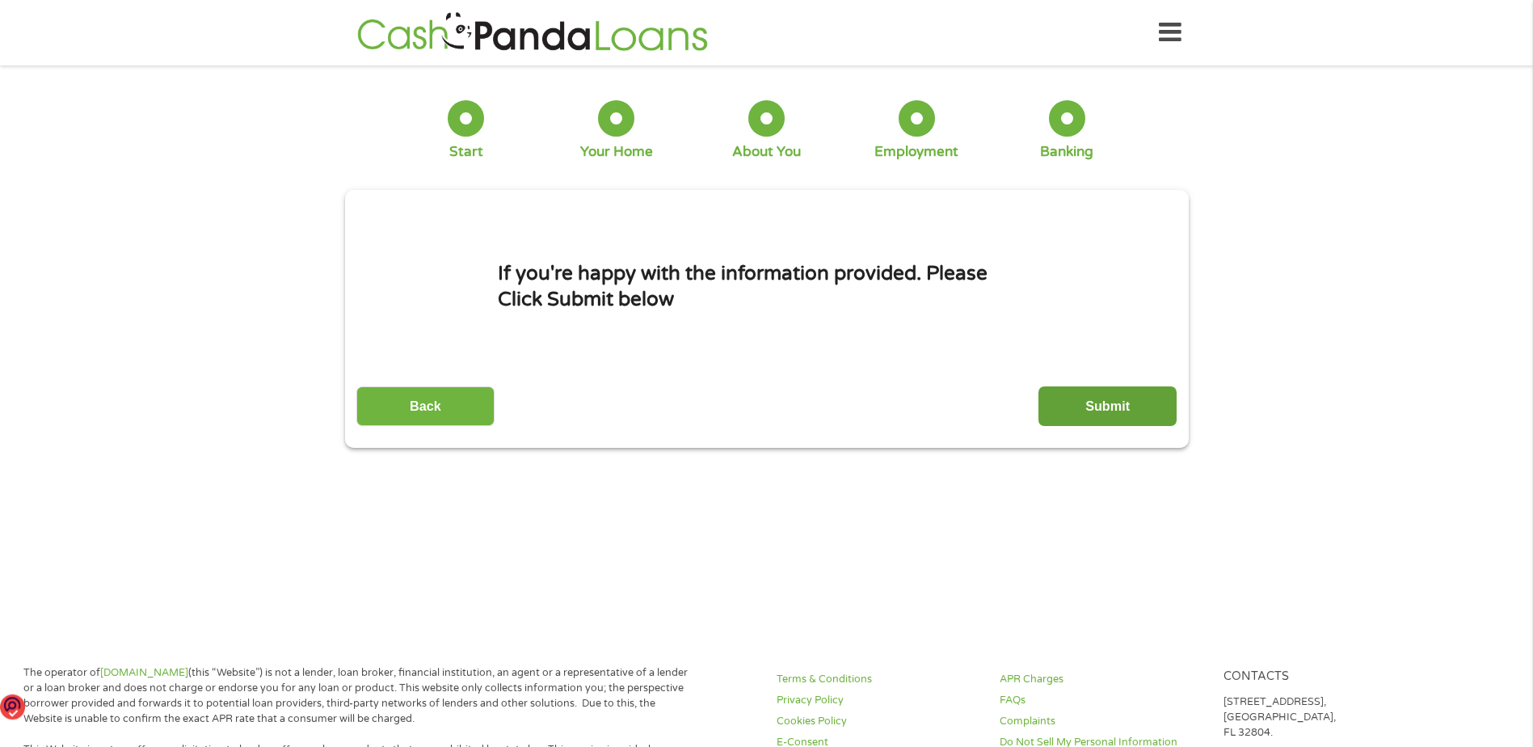
click at [1087, 397] on input "Submit" at bounding box center [1107, 406] width 138 height 40
